Goal: Navigation & Orientation: Find specific page/section

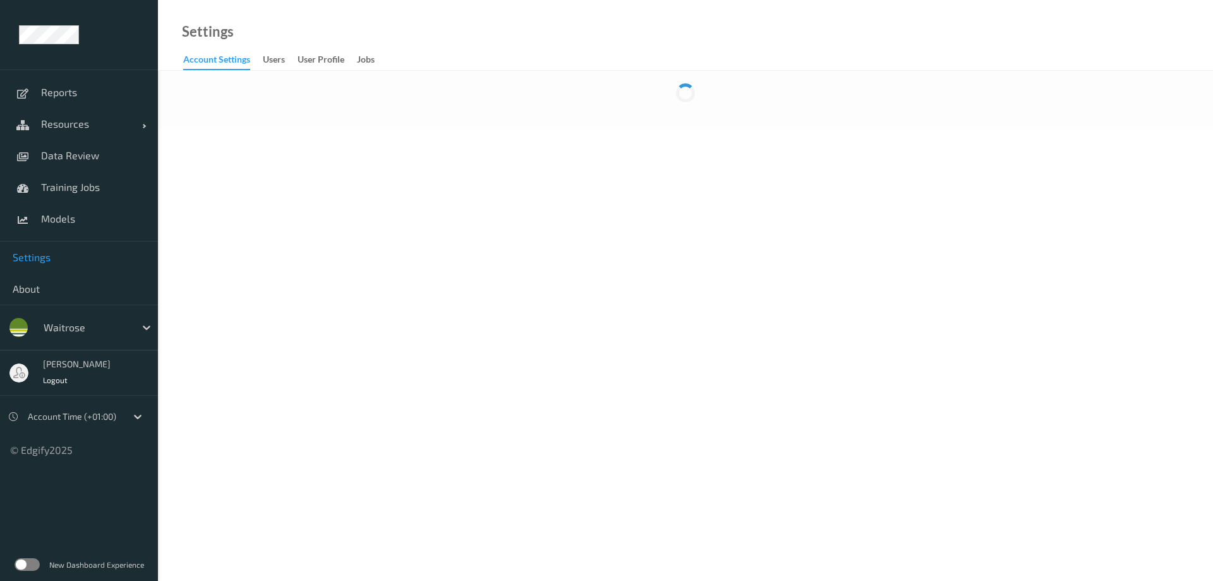
click at [32, 140] on label at bounding box center [27, 564] width 25 height 13
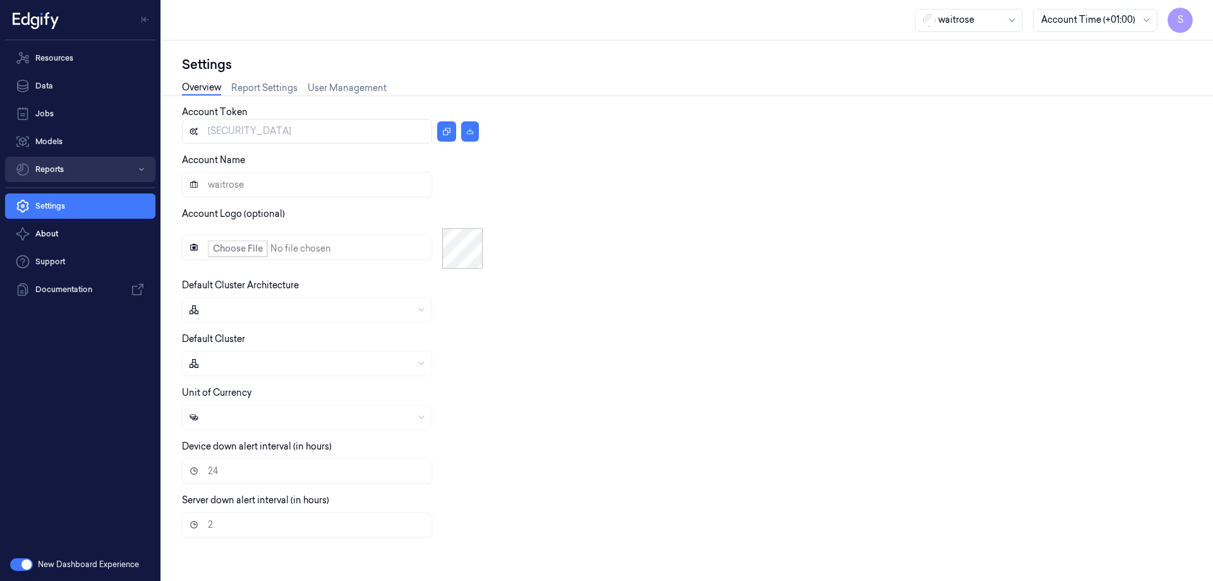
click at [65, 165] on button "Reports" at bounding box center [80, 169] width 150 height 25
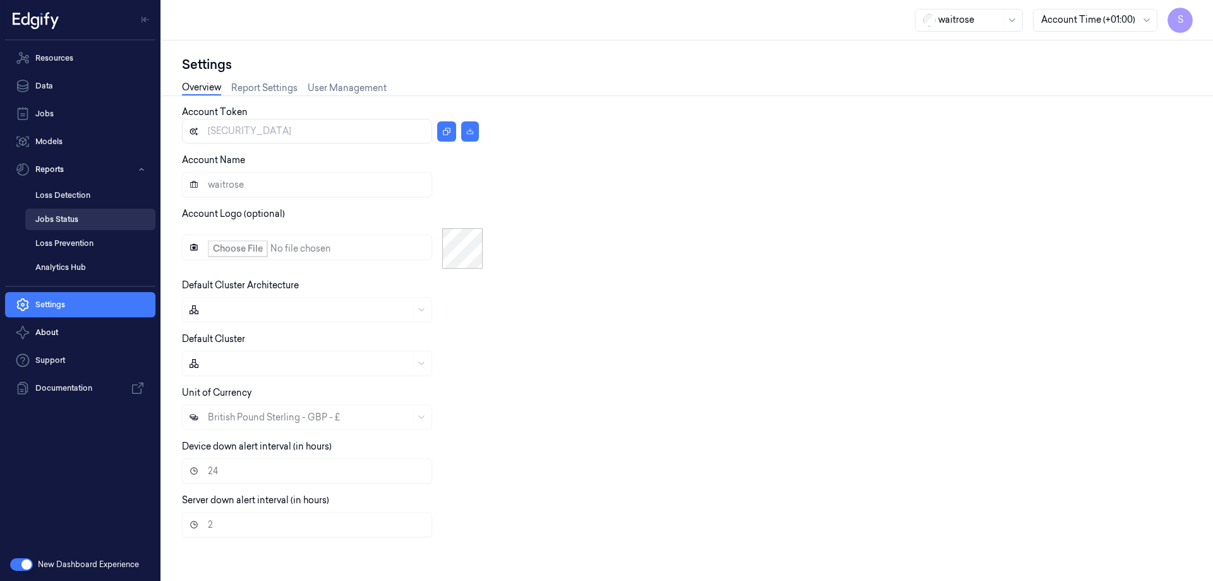
click at [54, 215] on link "Jobs Status" at bounding box center [90, 219] width 130 height 21
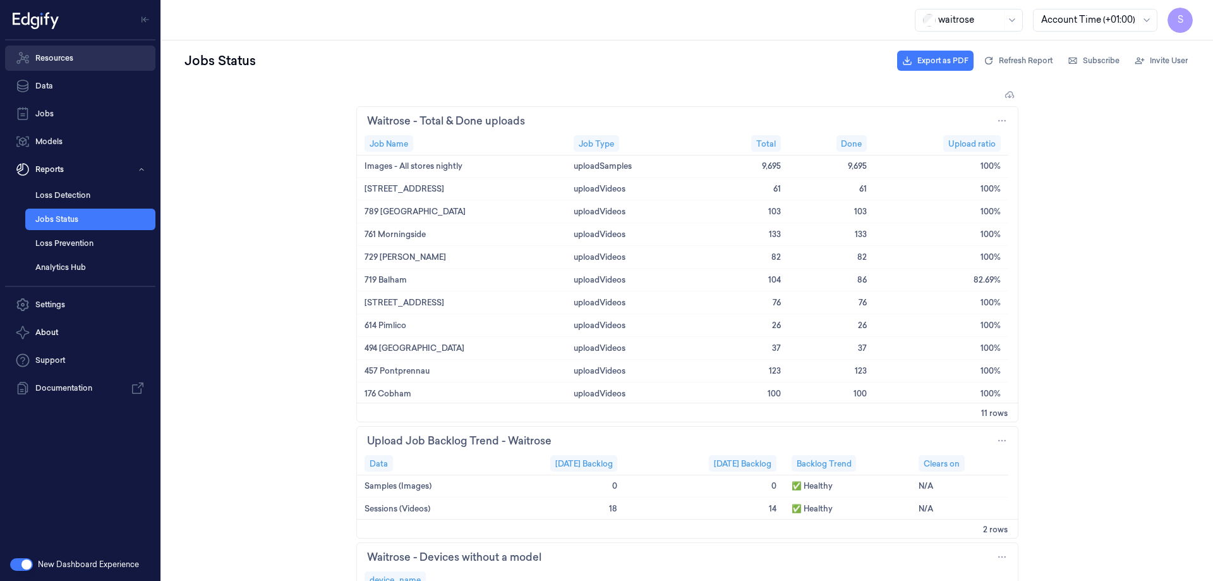
click at [62, 61] on link "Resources" at bounding box center [80, 57] width 150 height 25
